Goal: Transaction & Acquisition: Obtain resource

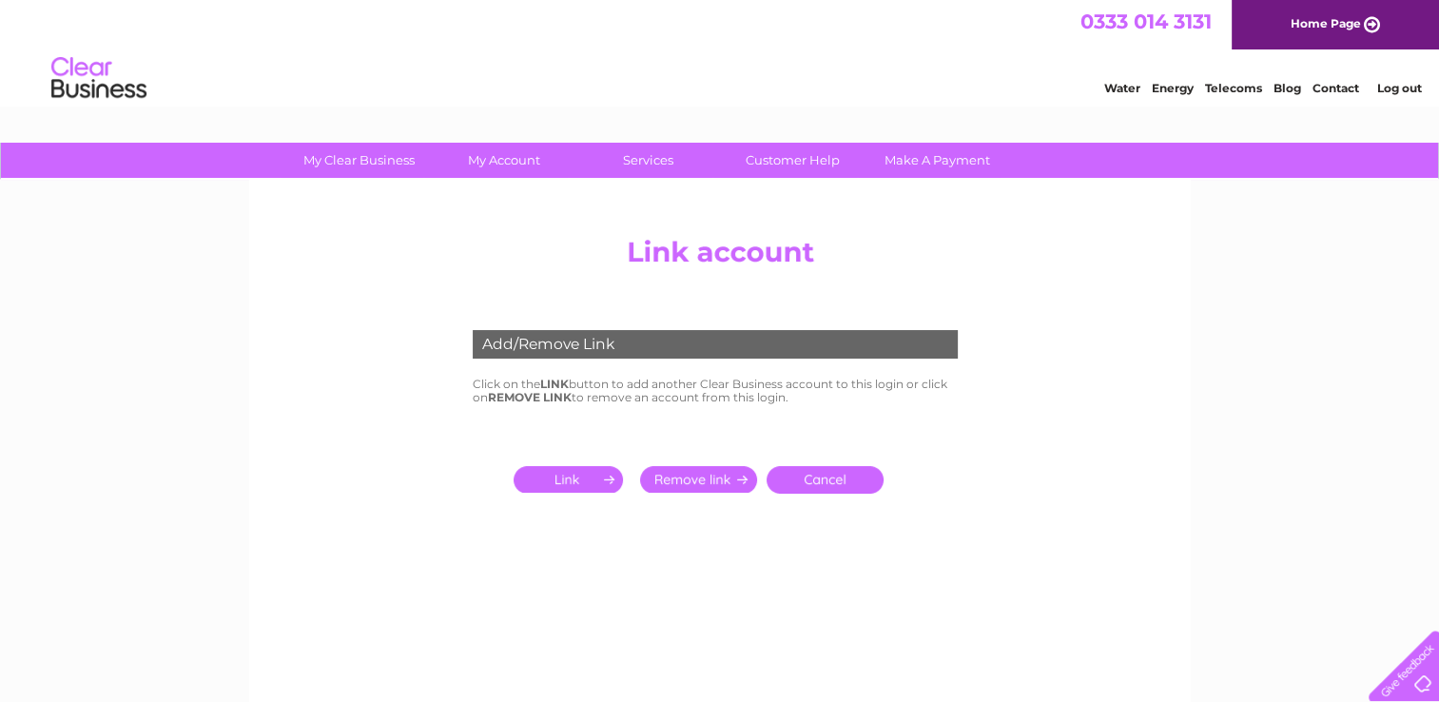
click at [583, 482] on input "submit" at bounding box center [571, 479] width 117 height 27
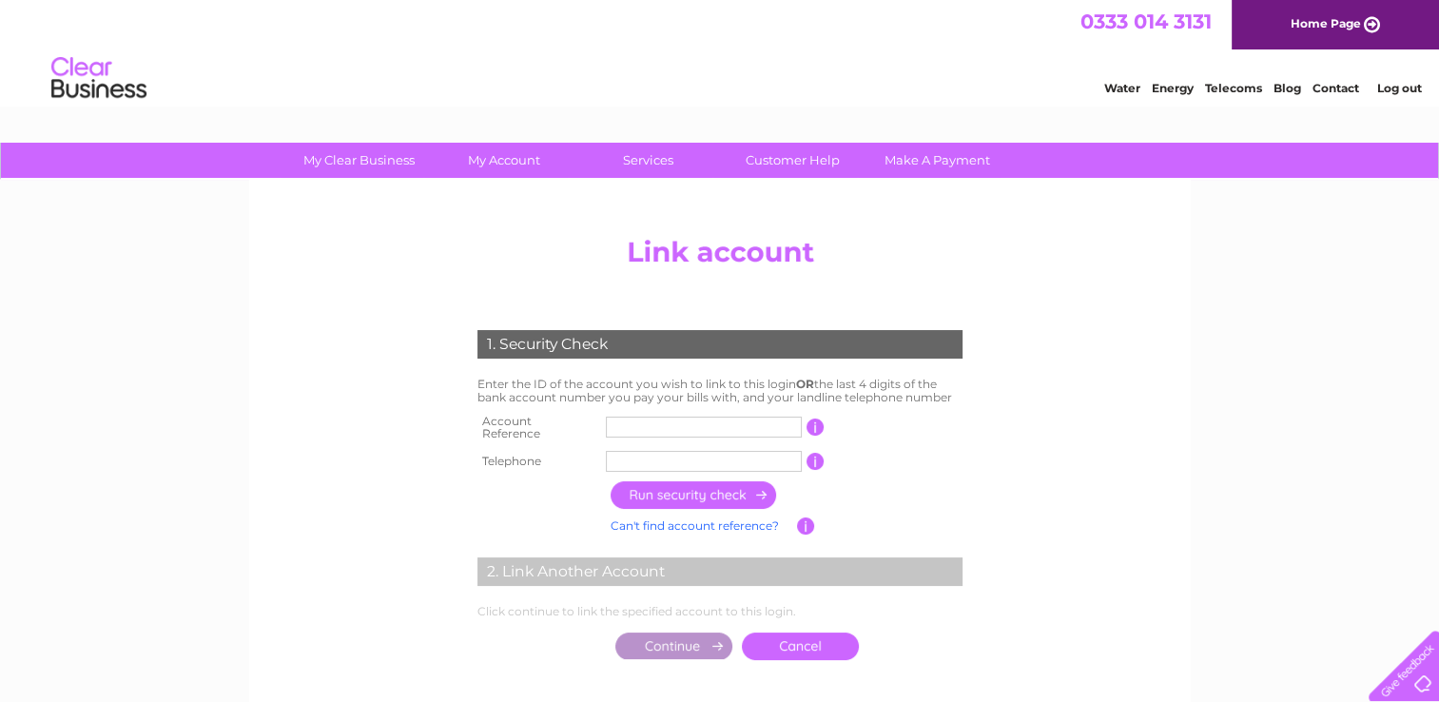
click at [630, 417] on input "text" at bounding box center [704, 427] width 196 height 21
type input "CB956439"
click at [645, 451] on input "text" at bounding box center [704, 461] width 196 height 21
type input "01313377936"
click at [669, 492] on input "button" at bounding box center [693, 495] width 167 height 28
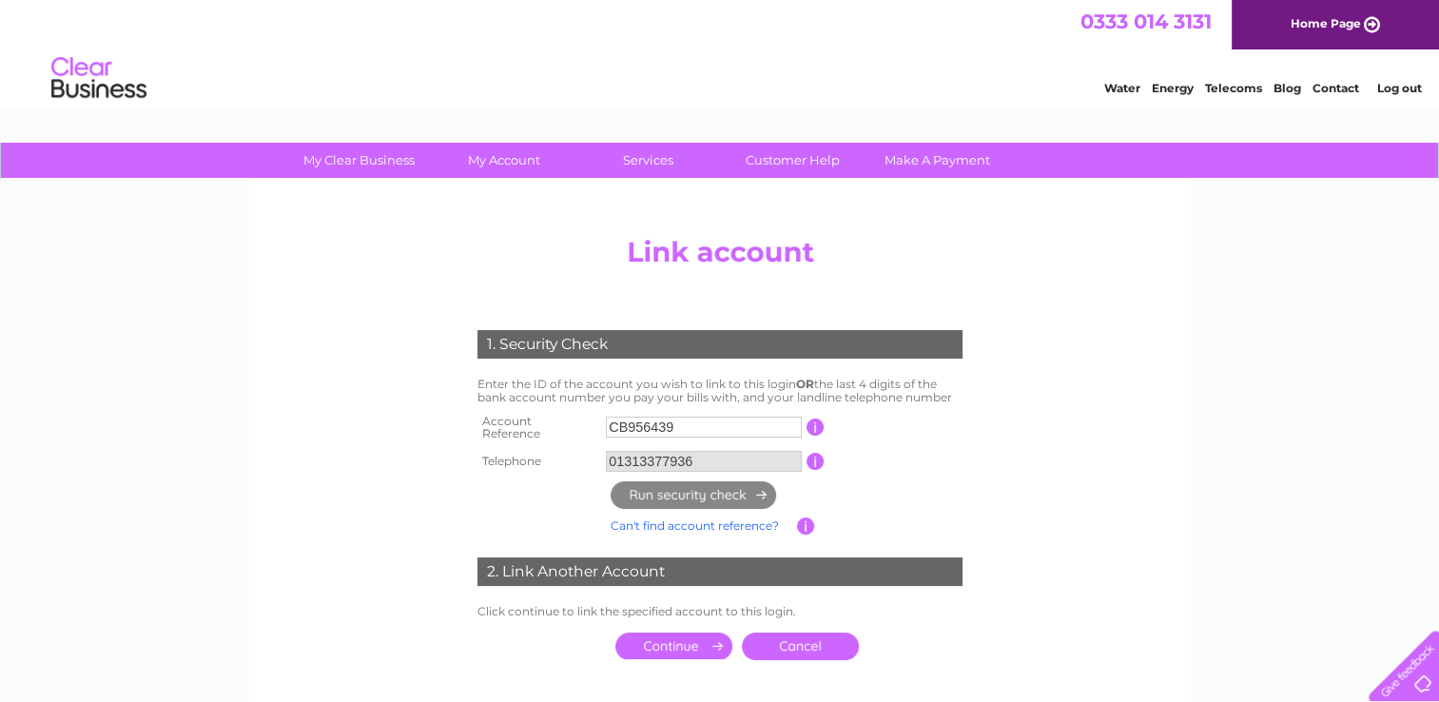
click at [690, 635] on input "submit" at bounding box center [673, 645] width 117 height 27
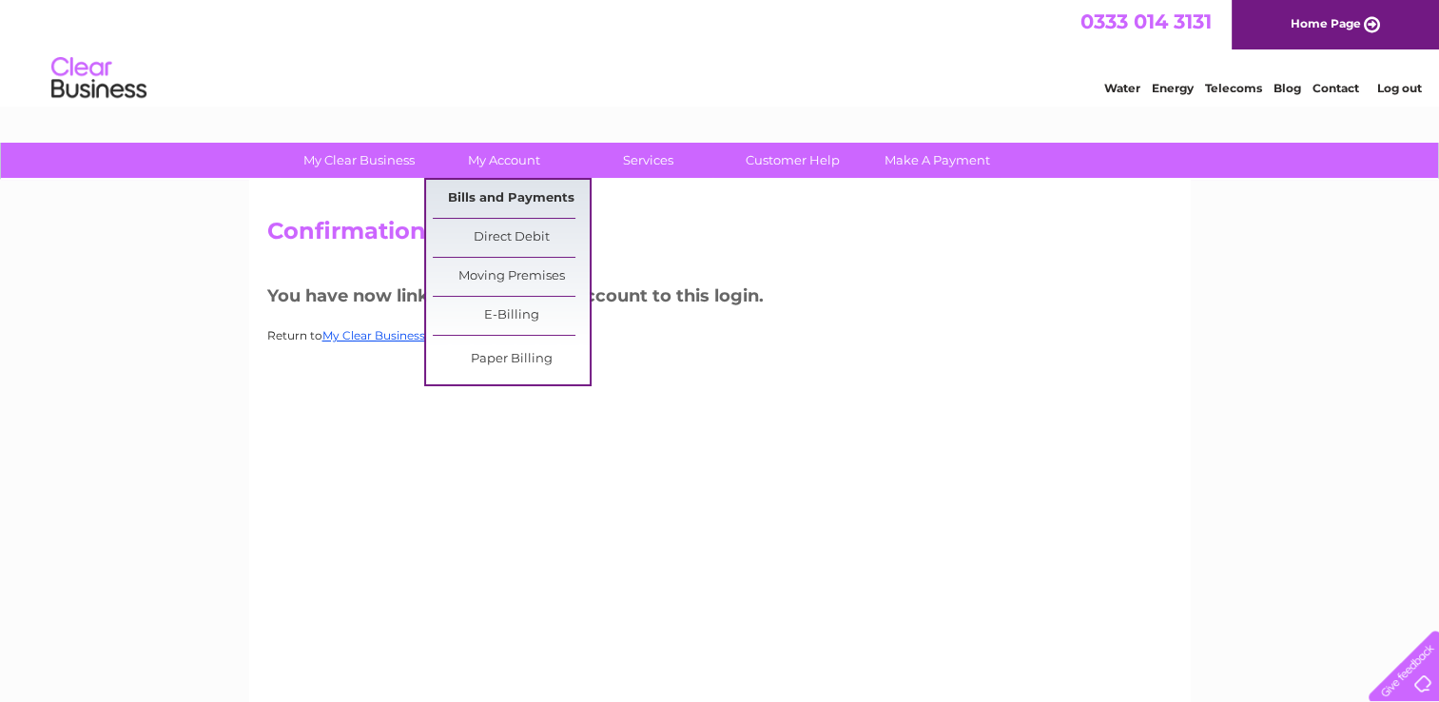
click at [498, 193] on link "Bills and Payments" at bounding box center [511, 199] width 157 height 38
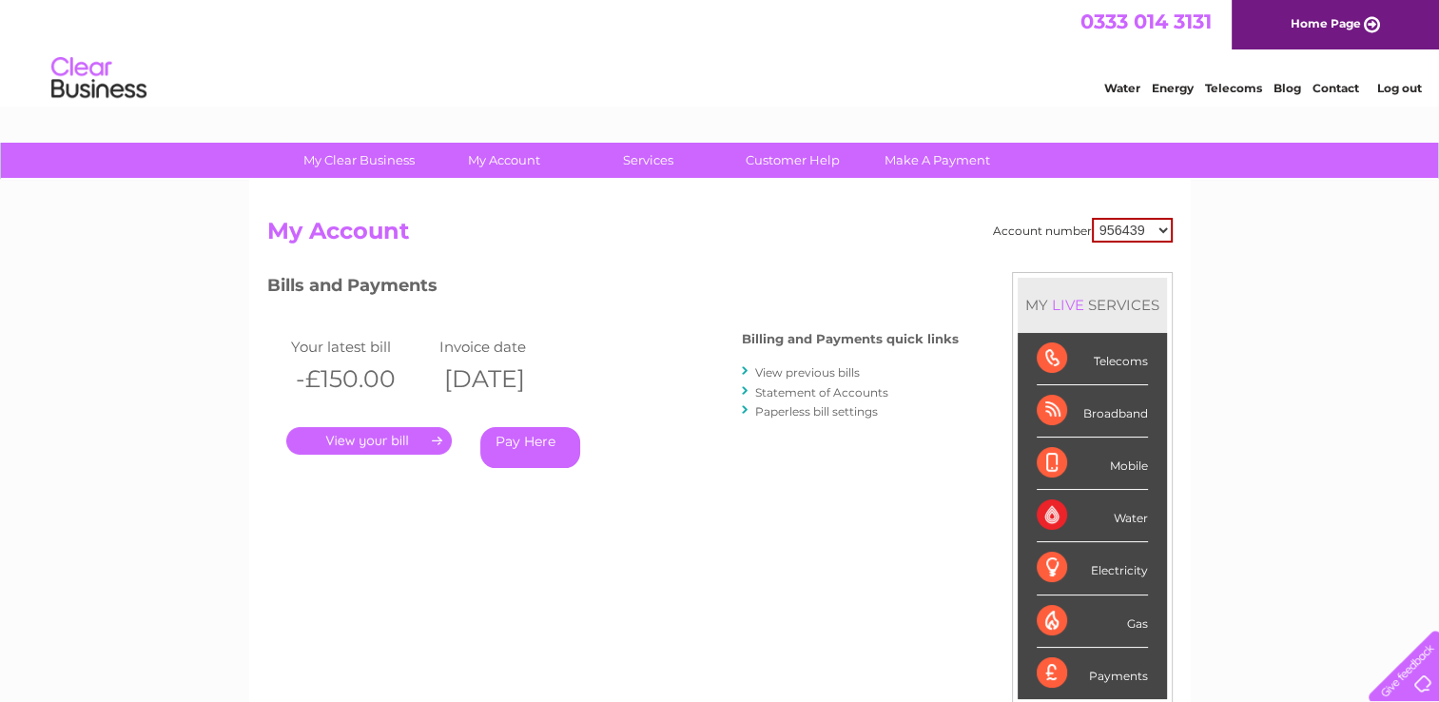
click at [1165, 230] on select "956439 957433 1070491" at bounding box center [1132, 230] width 81 height 25
click at [1092, 218] on select "956439 957433 1070491" at bounding box center [1132, 230] width 81 height 25
click at [371, 439] on link "." at bounding box center [368, 441] width 165 height 28
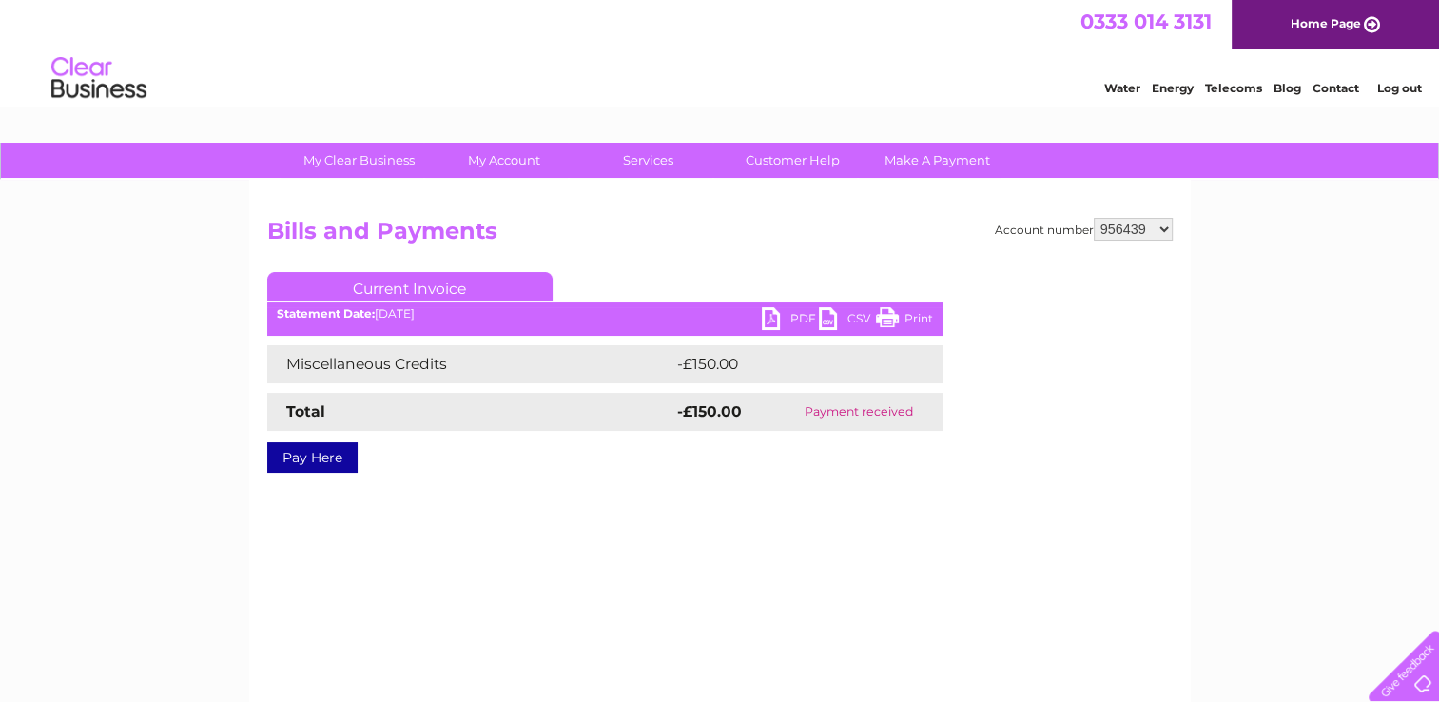
click at [1167, 223] on select "956439 957433 1070491" at bounding box center [1133, 229] width 79 height 23
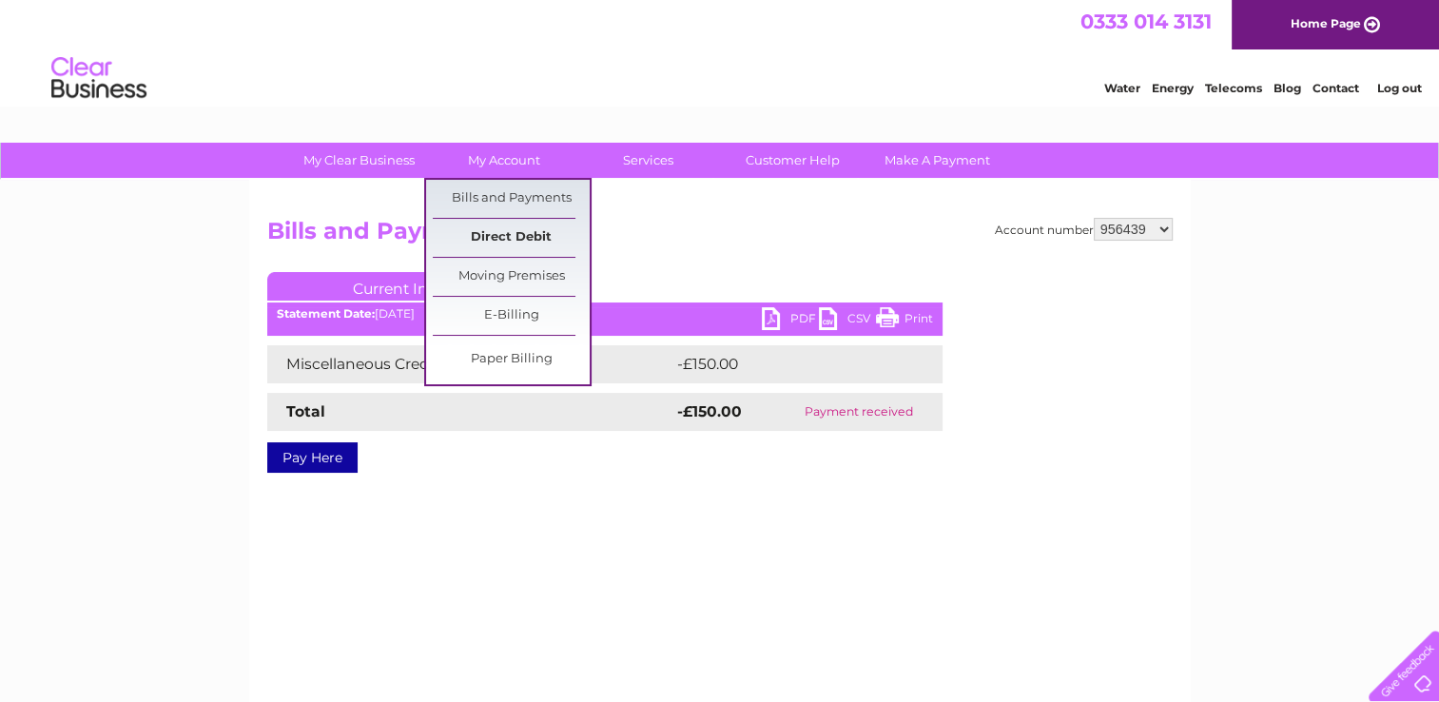
click at [511, 242] on link "Direct Debit" at bounding box center [511, 238] width 157 height 38
click at [511, 236] on link "Direct Debit" at bounding box center [511, 238] width 157 height 38
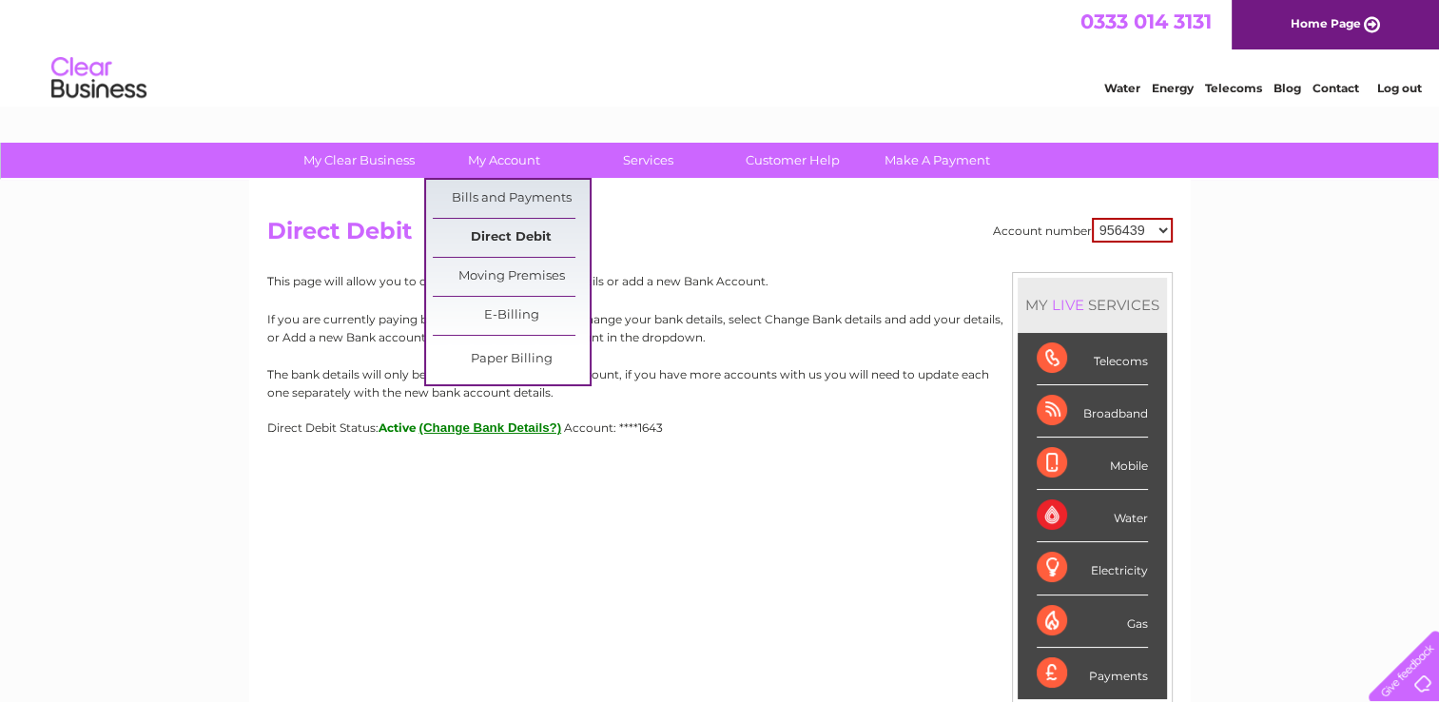
click at [505, 240] on link "Direct Debit" at bounding box center [511, 238] width 157 height 38
drag, startPoint x: 346, startPoint y: 177, endPoint x: 517, endPoint y: 153, distance: 172.8
click at [517, 153] on link "My Account" at bounding box center [503, 160] width 157 height 35
click at [524, 192] on link "Bills and Payments" at bounding box center [511, 199] width 157 height 38
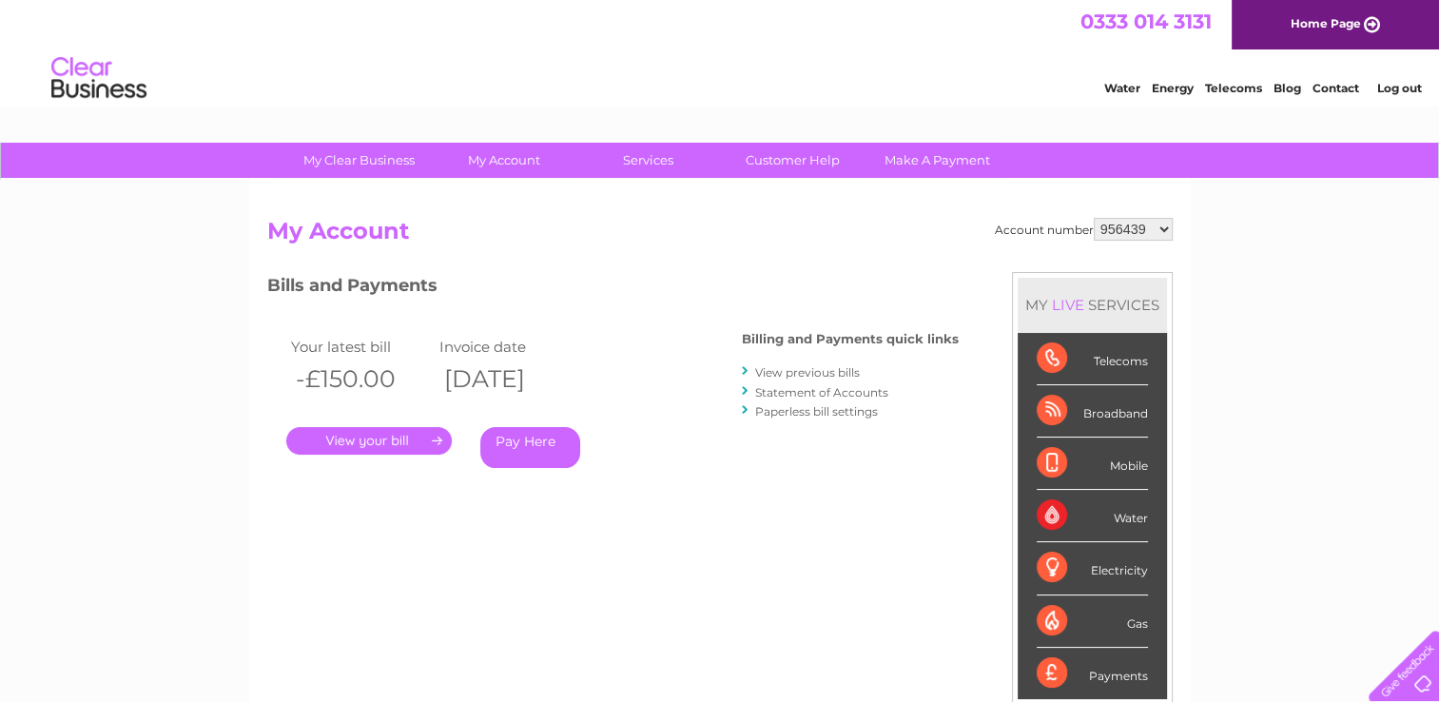
click at [441, 436] on link "." at bounding box center [368, 441] width 165 height 28
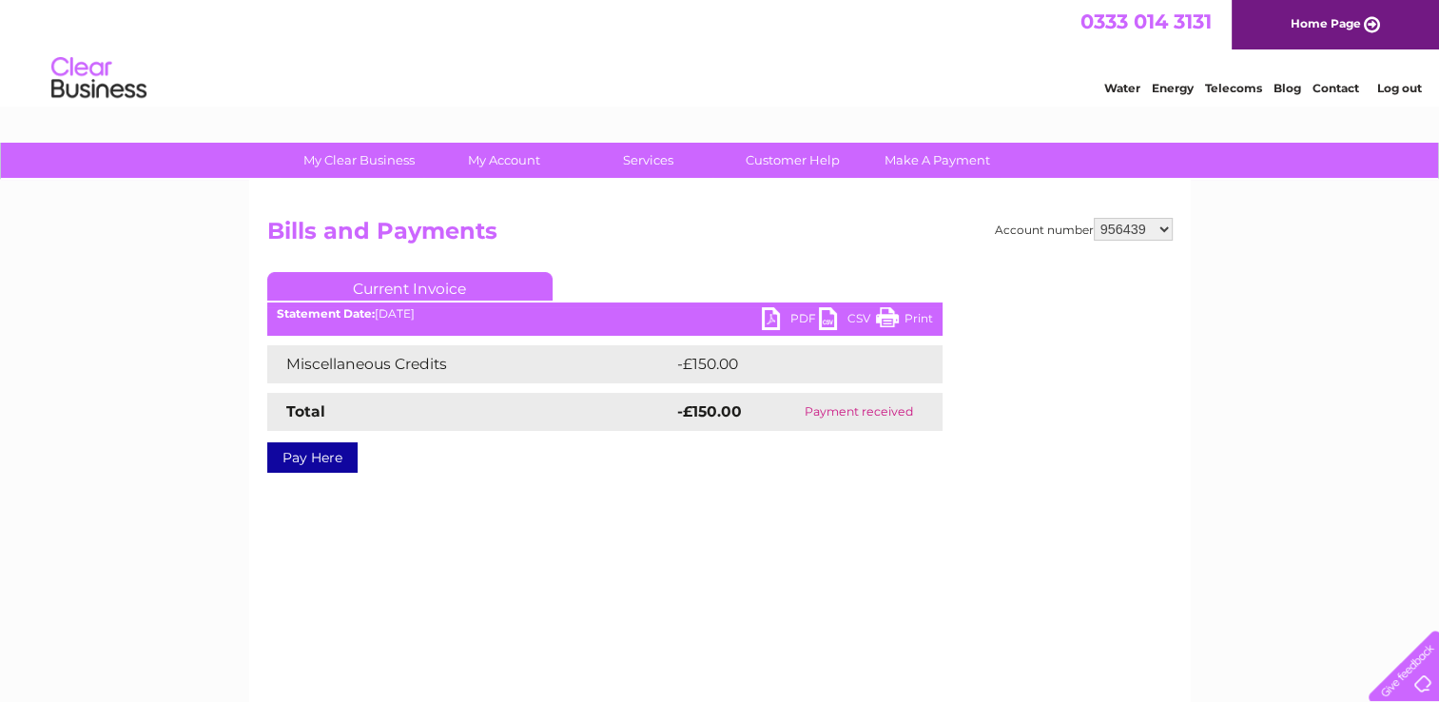
click at [378, 282] on link "Current Invoice" at bounding box center [409, 286] width 285 height 29
click at [379, 318] on div "Statement Date: 02/05/2025" at bounding box center [604, 313] width 675 height 13
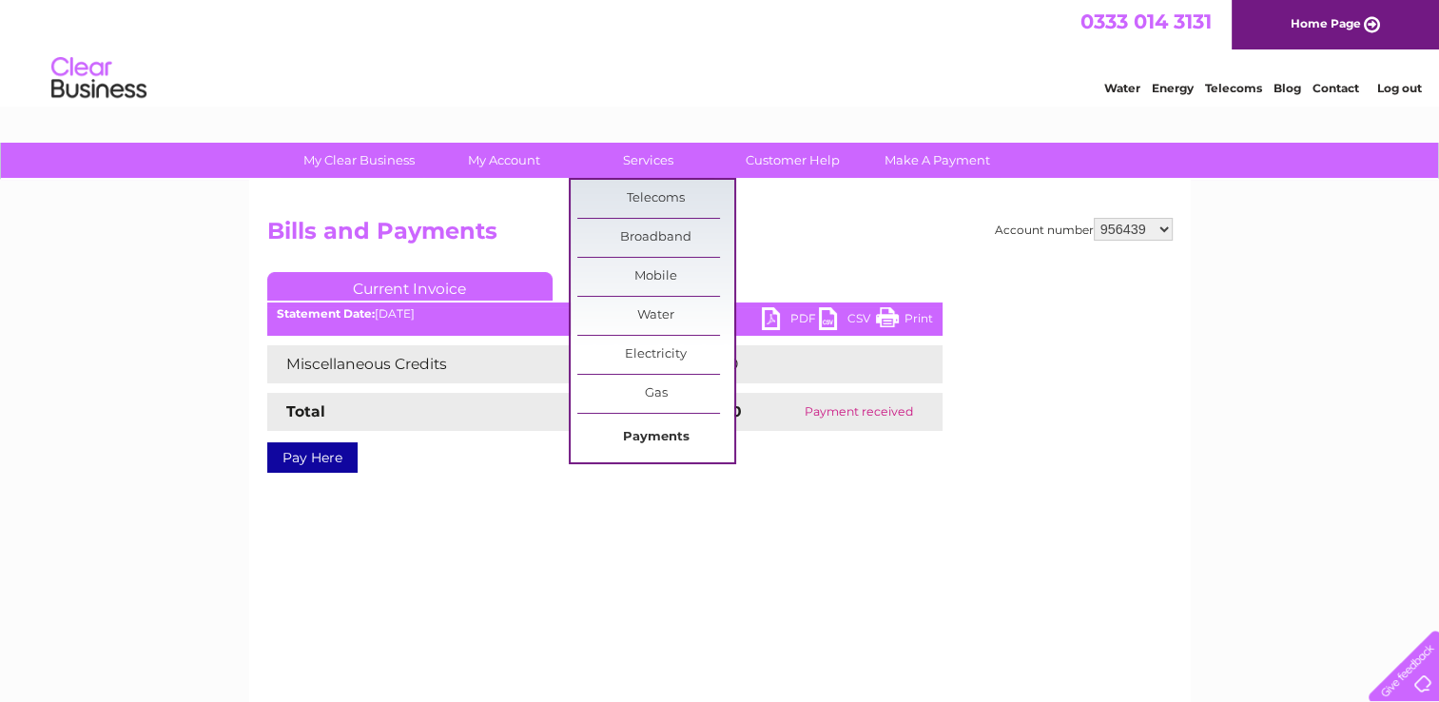
click at [650, 428] on link "Payments" at bounding box center [655, 437] width 157 height 38
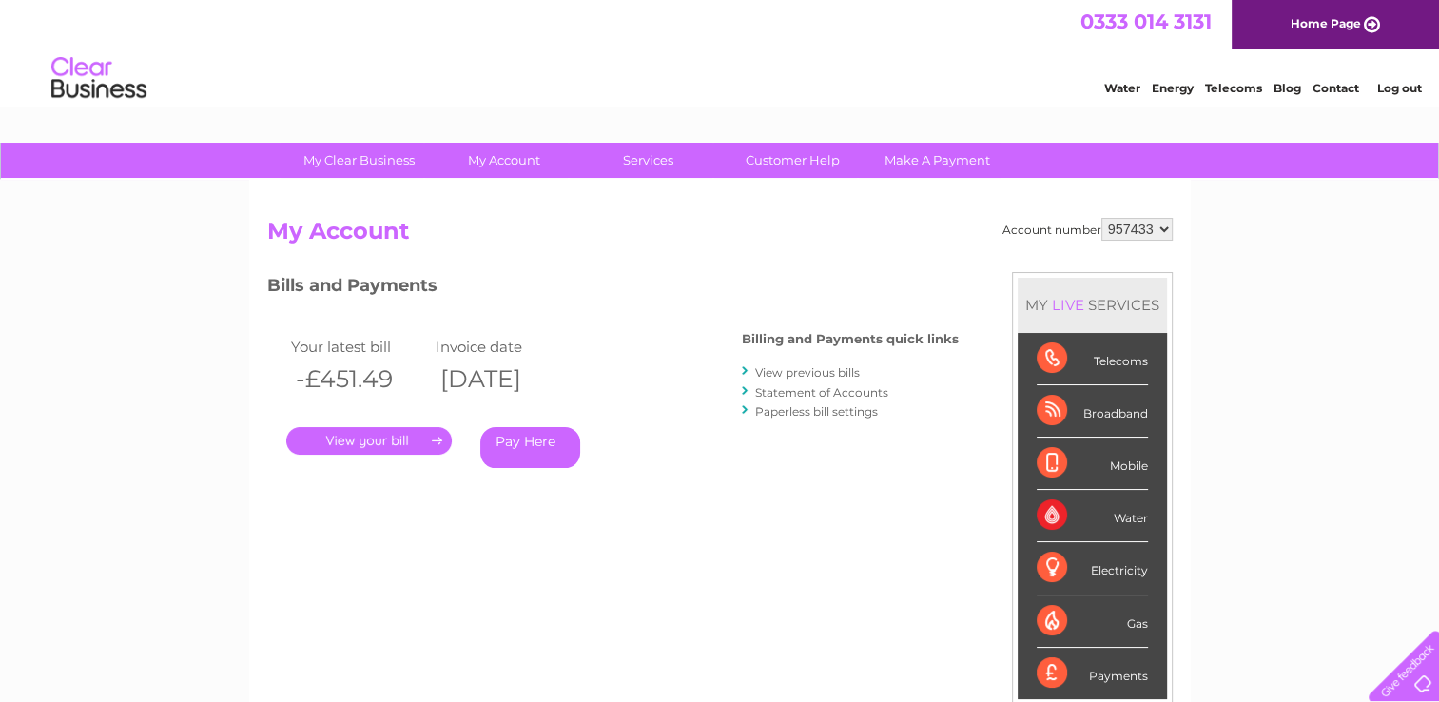
click at [1160, 223] on select "956439 957433" at bounding box center [1136, 229] width 71 height 23
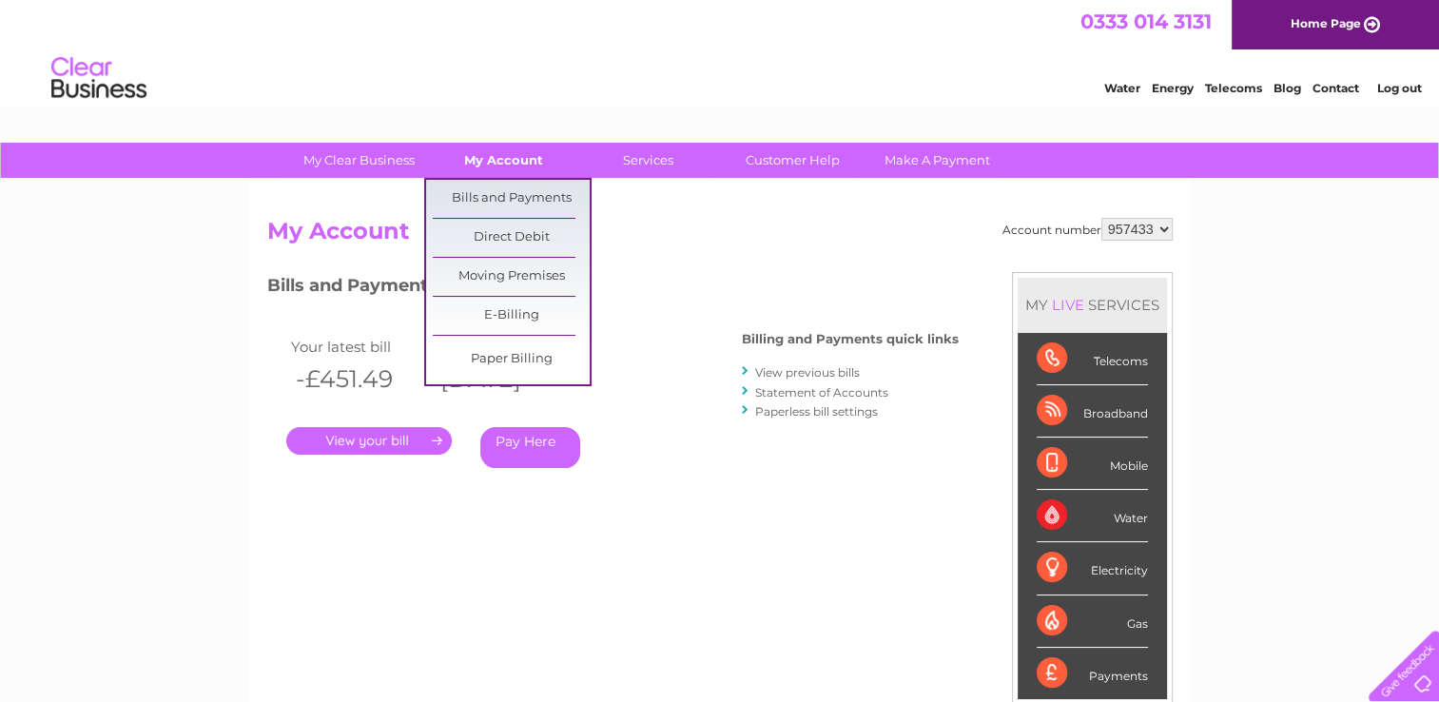
click at [525, 165] on link "My Account" at bounding box center [503, 160] width 157 height 35
click at [523, 196] on link "Bills and Payments" at bounding box center [511, 199] width 157 height 38
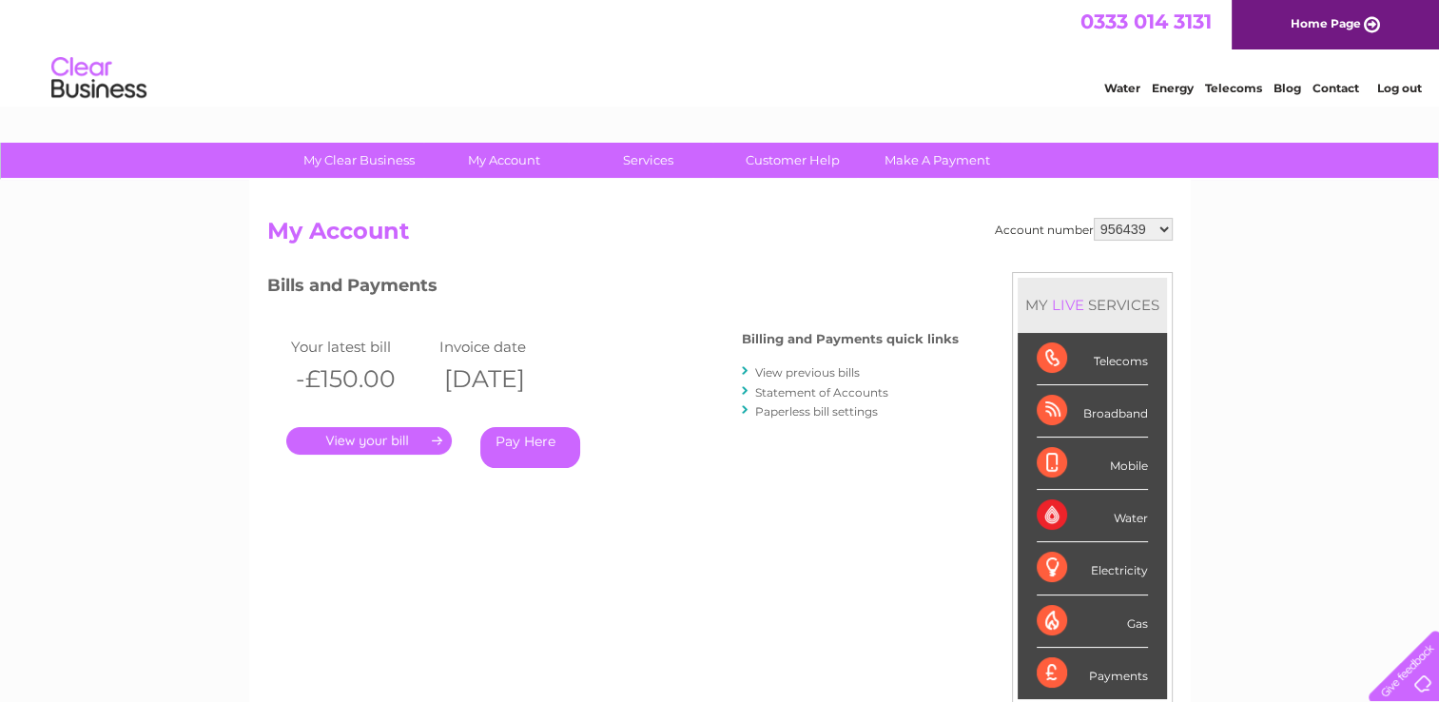
click at [1159, 233] on select "956439 957433 1070491" at bounding box center [1133, 229] width 79 height 23
click at [1094, 218] on select "956439 957433 1070491" at bounding box center [1133, 229] width 79 height 23
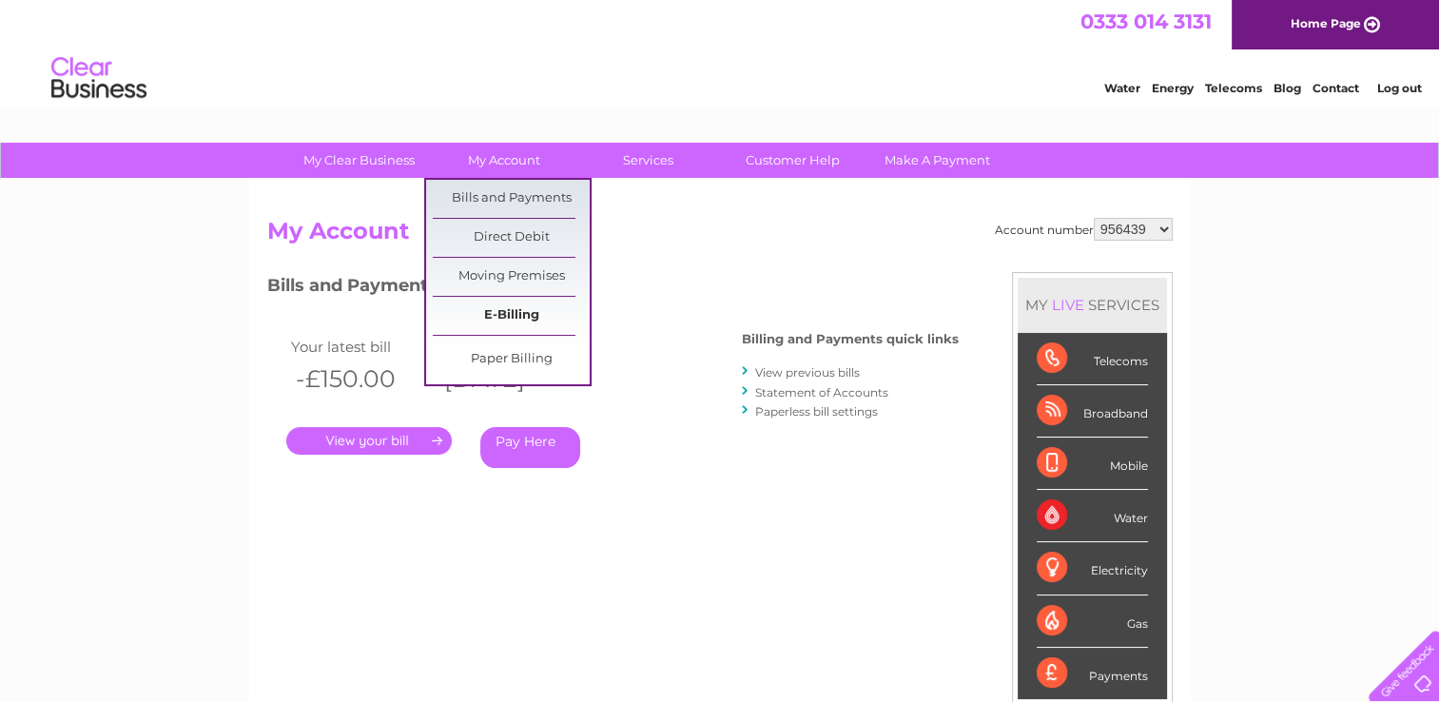
click at [510, 319] on link "E-Billing" at bounding box center [511, 316] width 157 height 38
click at [510, 314] on link "E-Billing" at bounding box center [511, 316] width 157 height 38
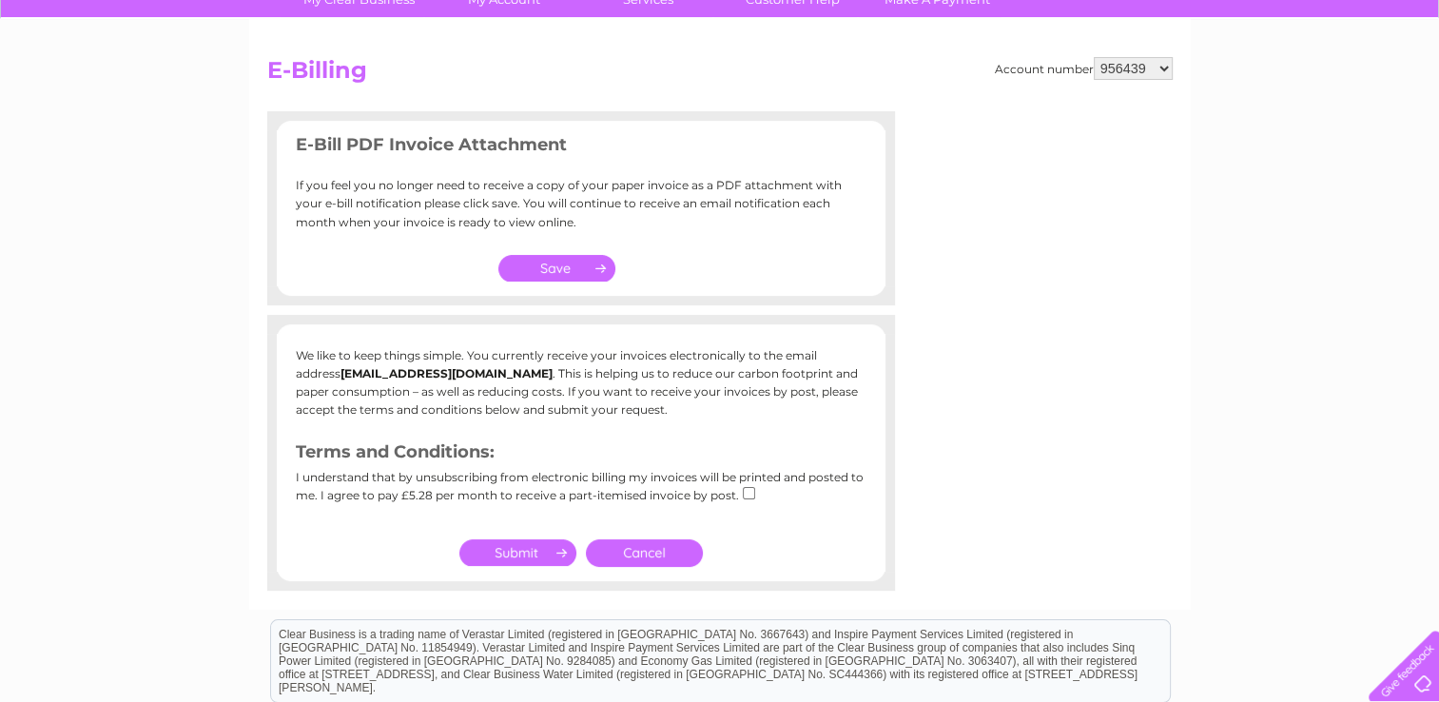
scroll to position [60, 0]
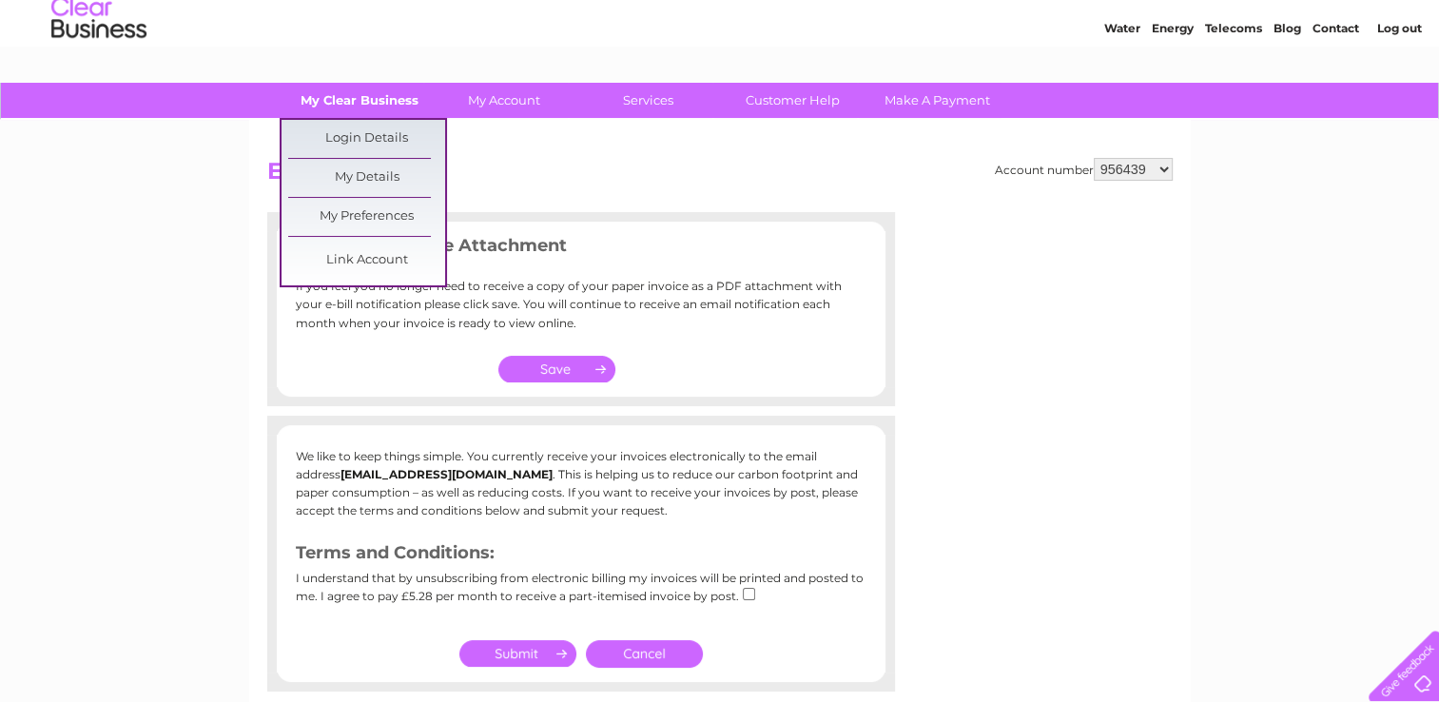
click at [345, 99] on link "My Clear Business" at bounding box center [359, 100] width 157 height 35
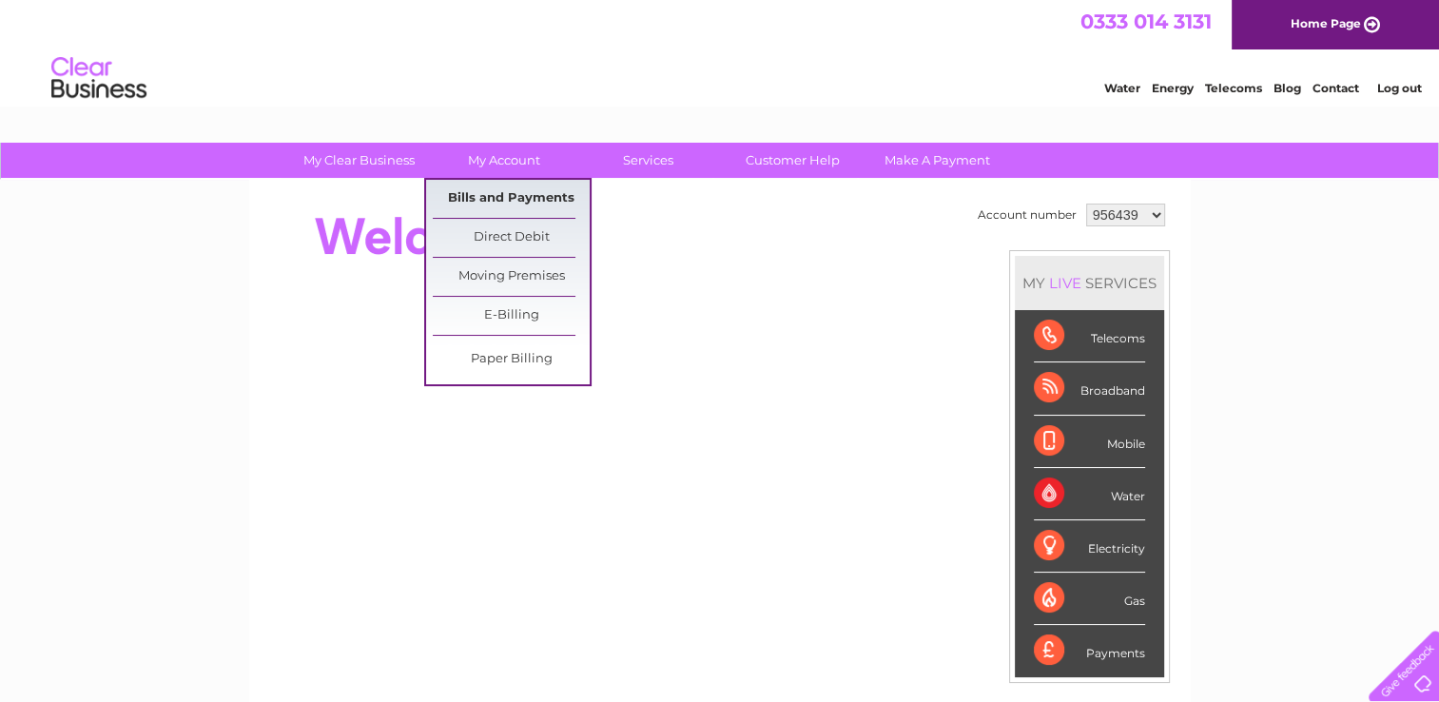
click at [494, 199] on link "Bills and Payments" at bounding box center [511, 199] width 157 height 38
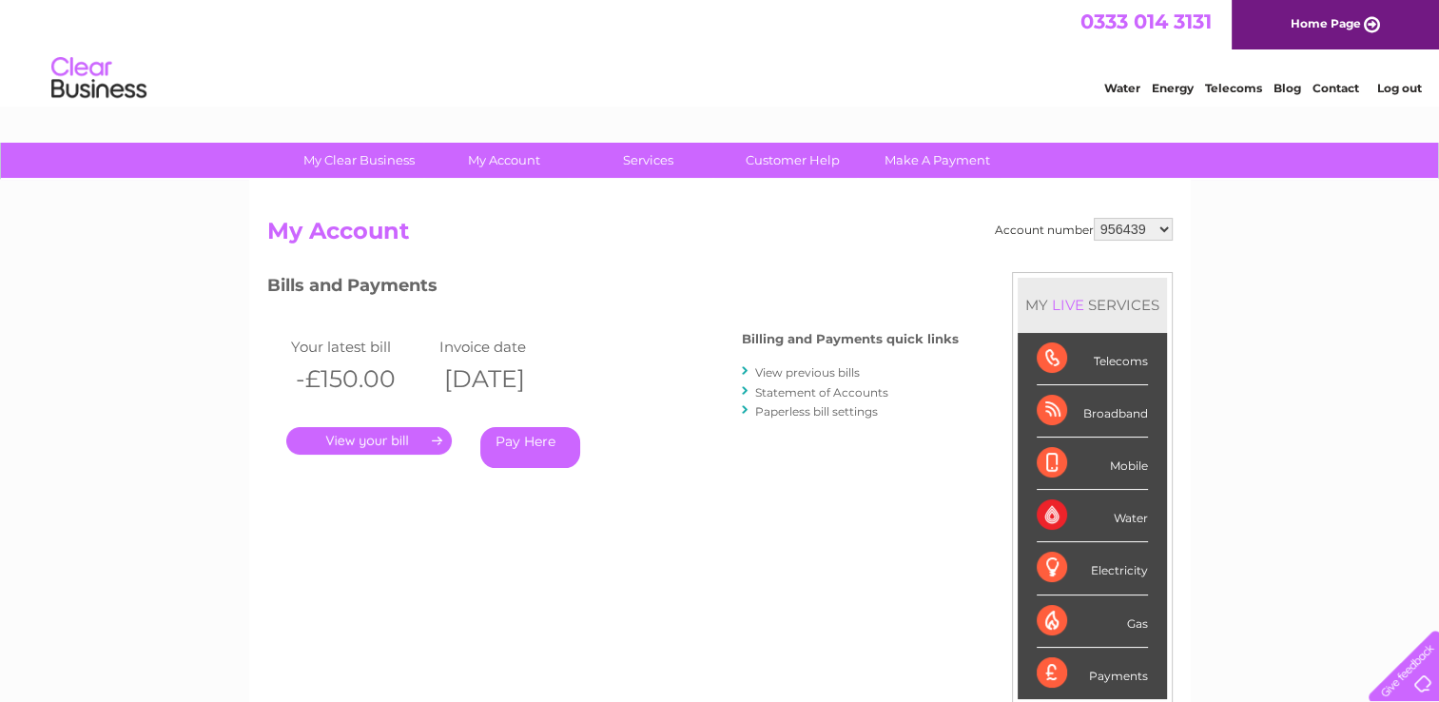
click at [778, 390] on link "Statement of Accounts" at bounding box center [821, 392] width 133 height 14
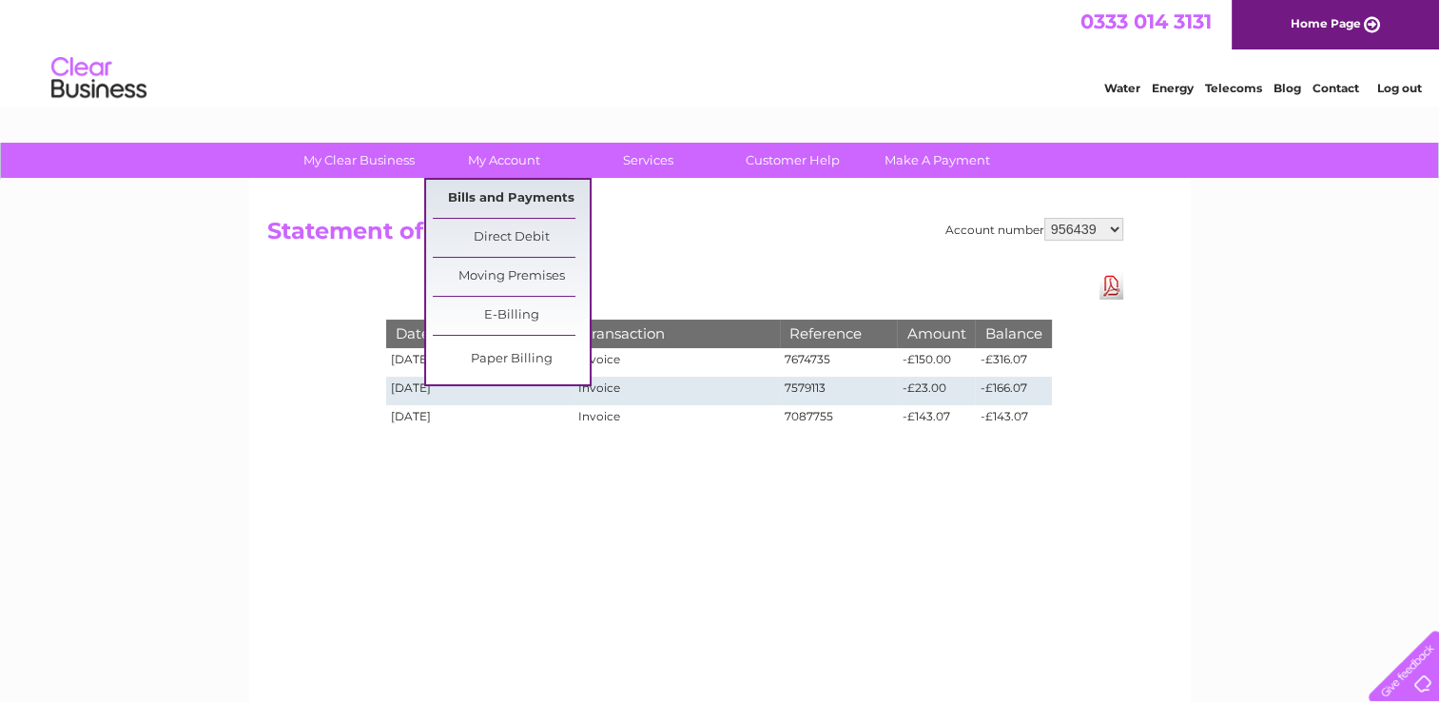
click at [511, 197] on link "Bills and Payments" at bounding box center [511, 199] width 157 height 38
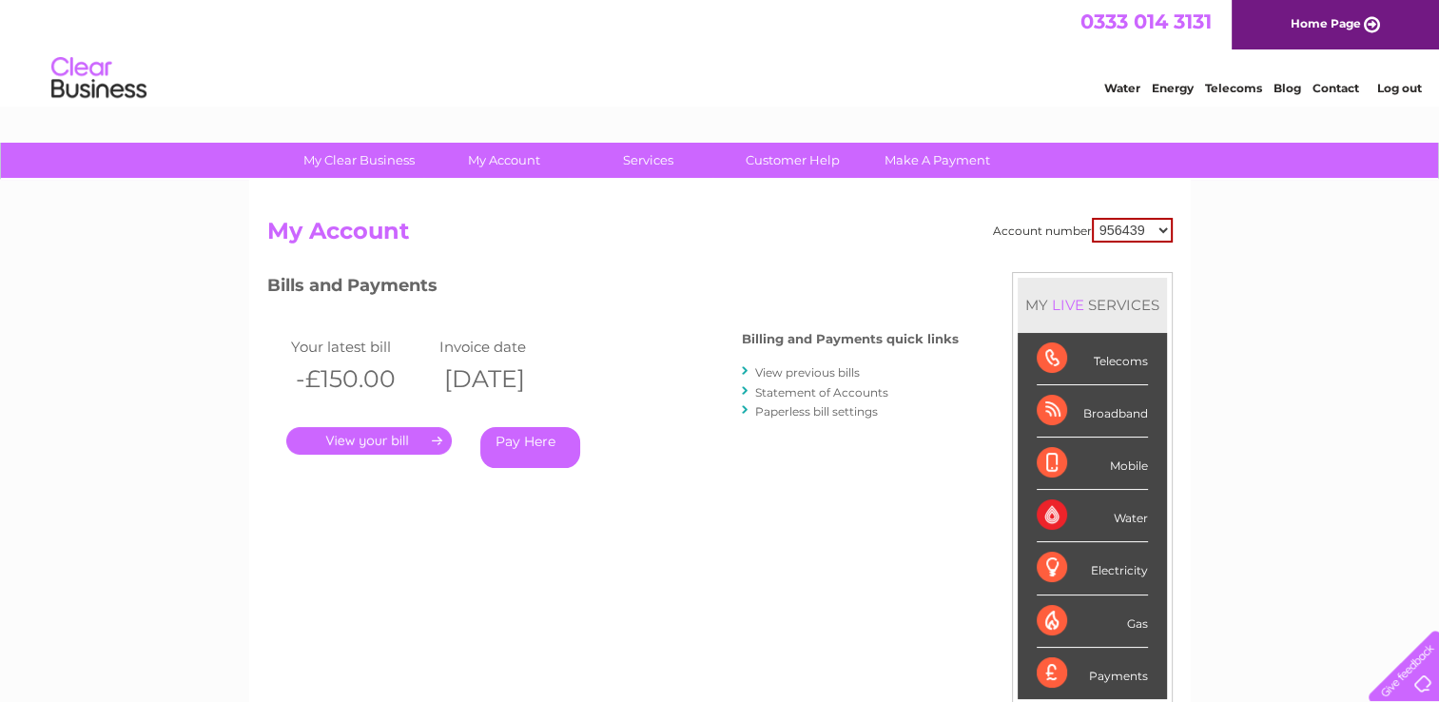
click at [843, 373] on link "View previous bills" at bounding box center [807, 372] width 105 height 14
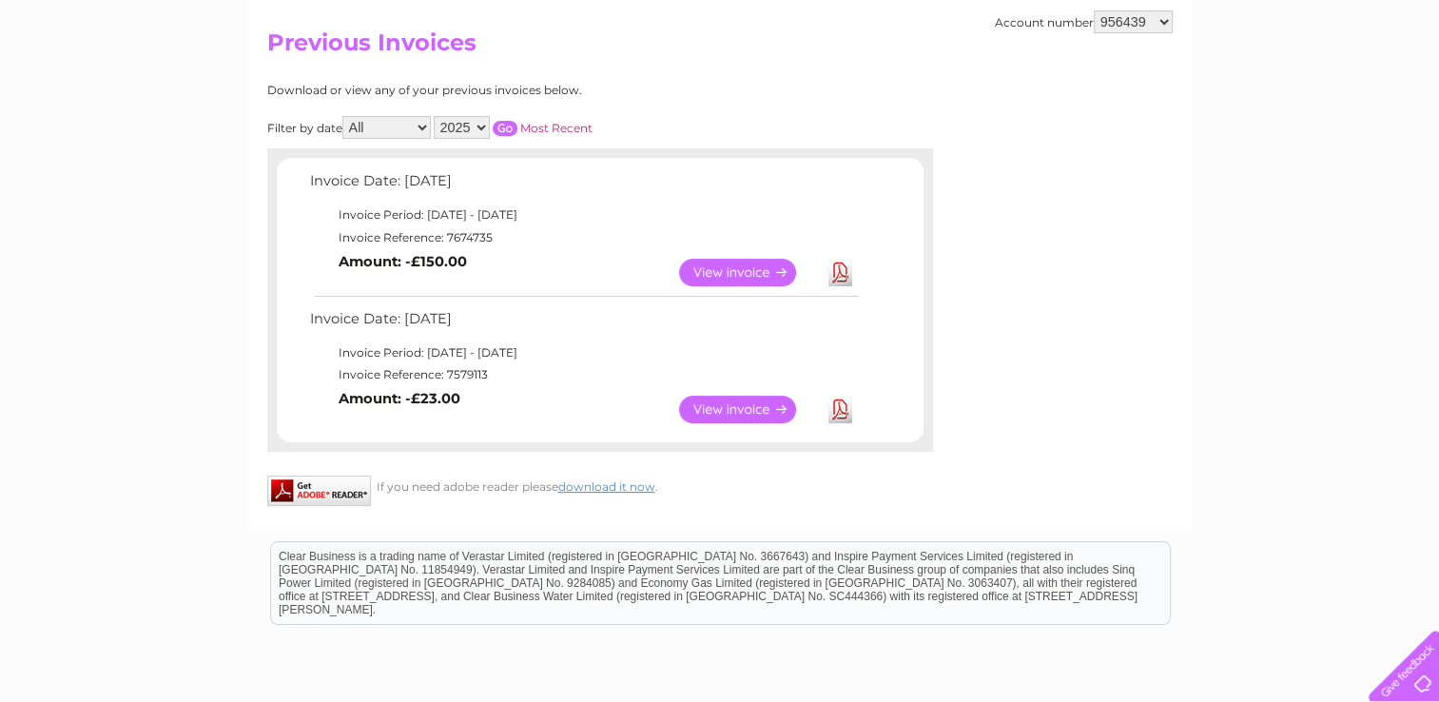
scroll to position [190, 0]
click at [836, 404] on link "Download" at bounding box center [840, 408] width 24 height 28
click at [753, 270] on link "View" at bounding box center [749, 271] width 140 height 28
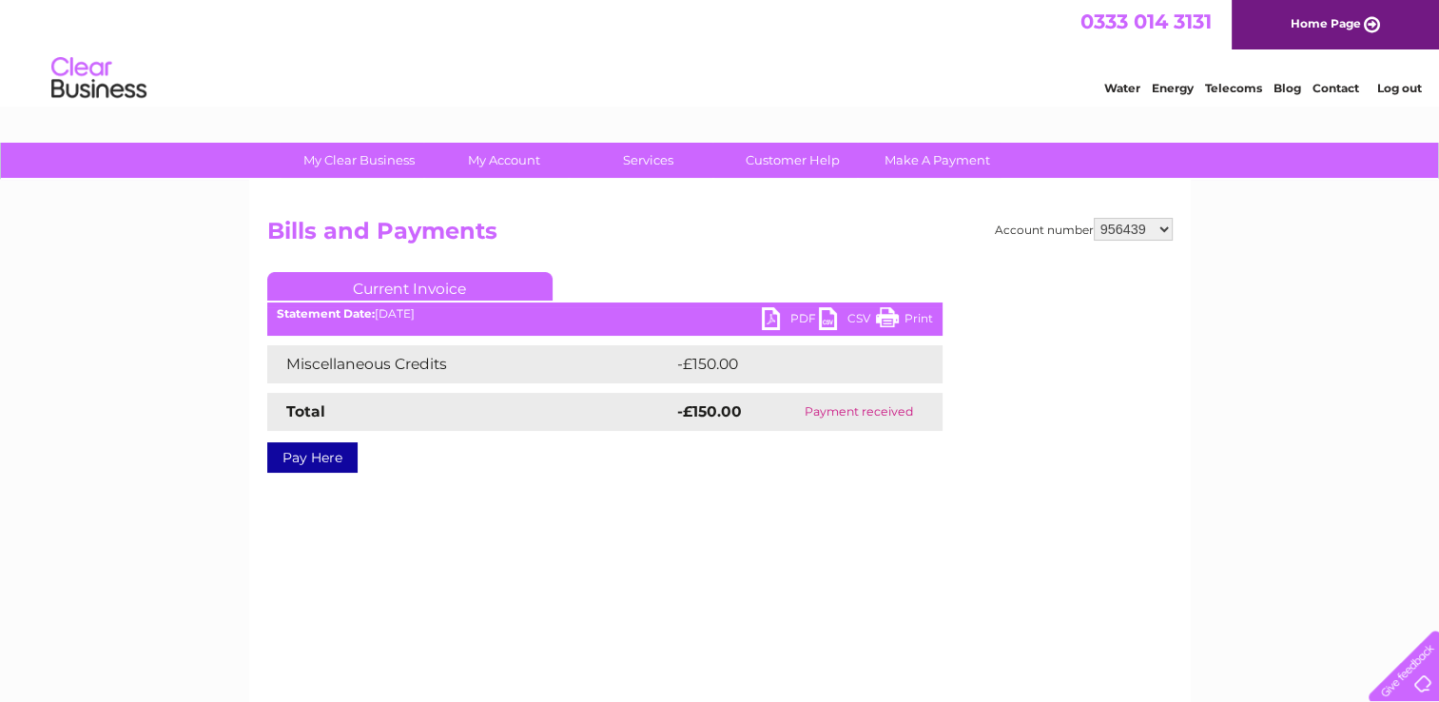
click at [506, 492] on div "Account number 956439 957433 1070491 Bills and Payments Current Invoice PDF CSV…" at bounding box center [719, 359] width 905 height 283
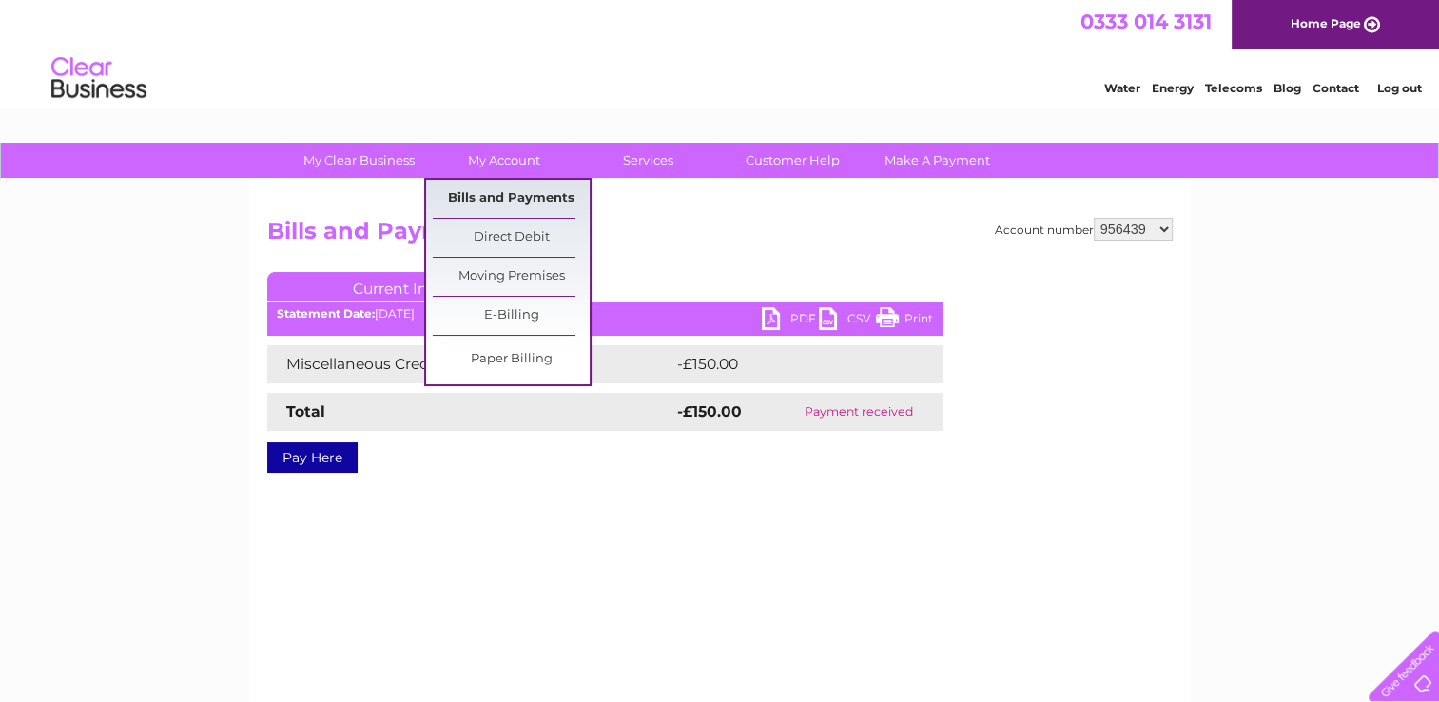
click at [503, 196] on link "Bills and Payments" at bounding box center [511, 199] width 157 height 38
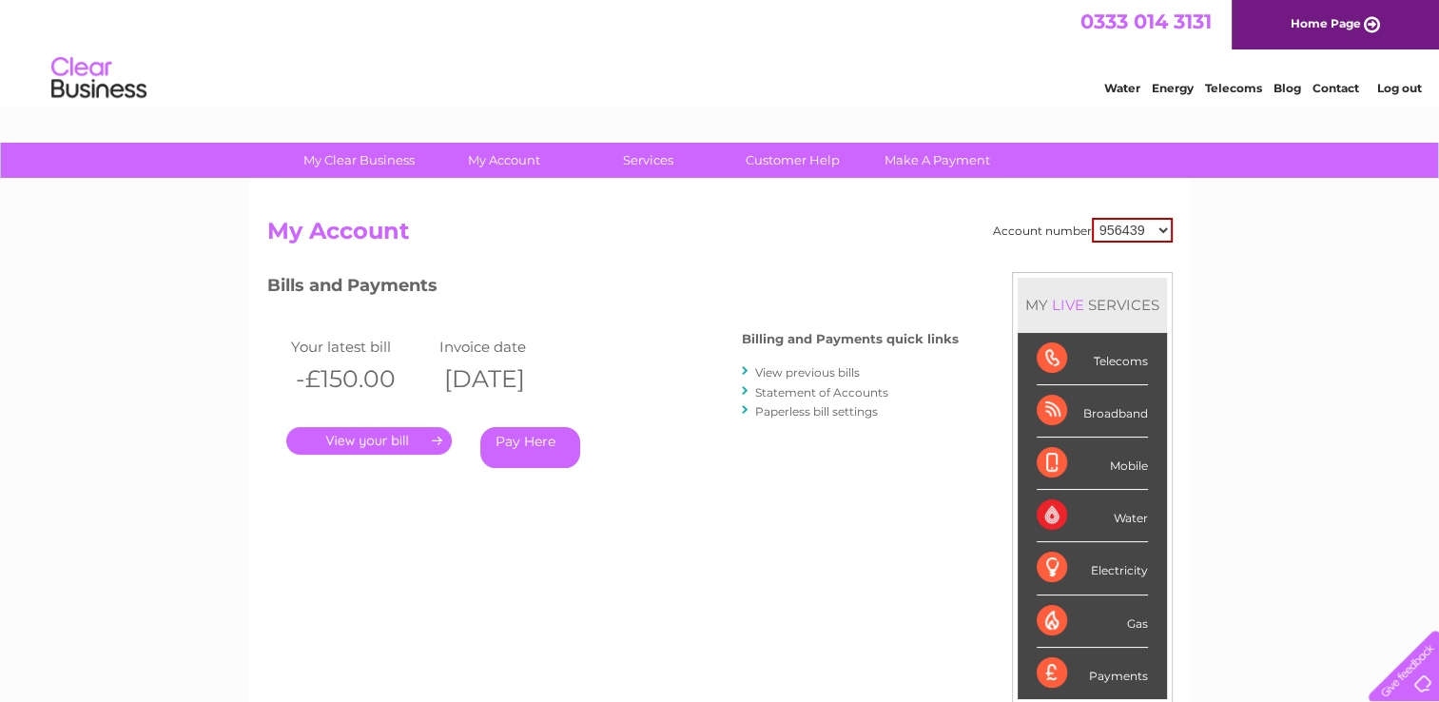
click at [408, 439] on link "." at bounding box center [368, 441] width 165 height 28
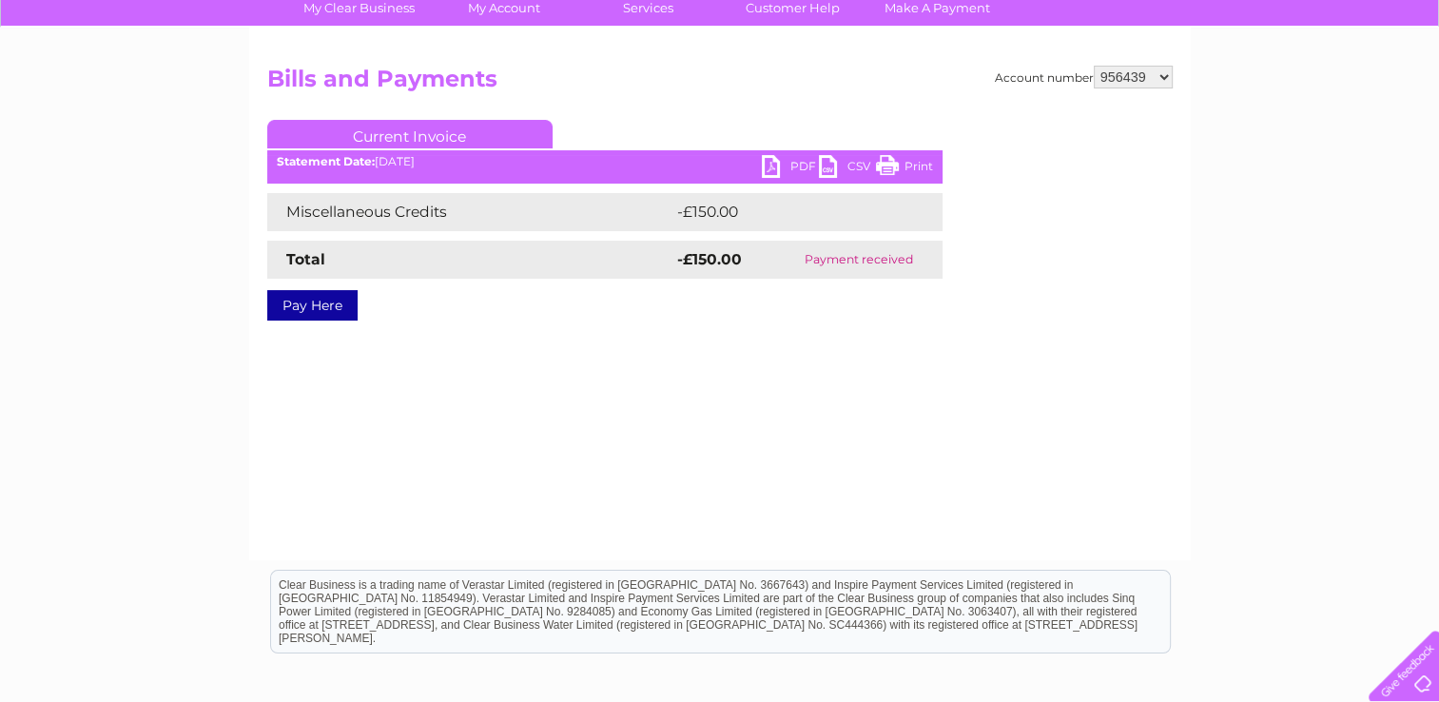
scroll to position [110, 0]
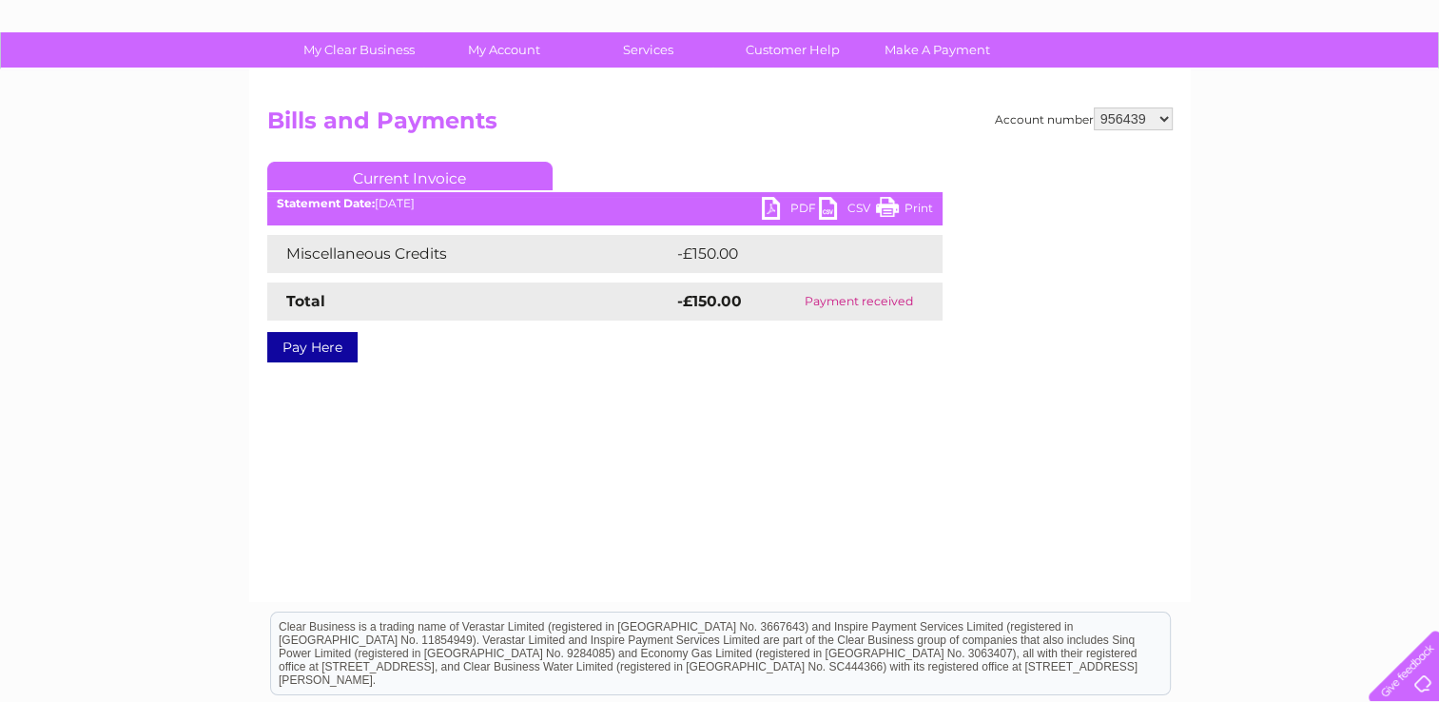
click at [791, 205] on link "PDF" at bounding box center [790, 211] width 57 height 28
click at [771, 207] on link "PDF" at bounding box center [790, 211] width 57 height 28
click at [516, 74] on div "Account number 956439 957433 1070491 Bills and Payments Current Invoice PDF CSV…" at bounding box center [719, 335] width 941 height 533
